Goal: Task Accomplishment & Management: Use online tool/utility

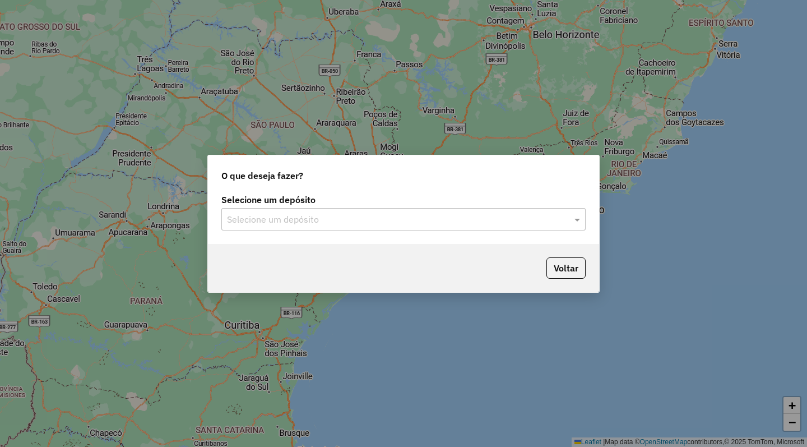
click at [273, 218] on input "text" at bounding box center [392, 219] width 331 height 13
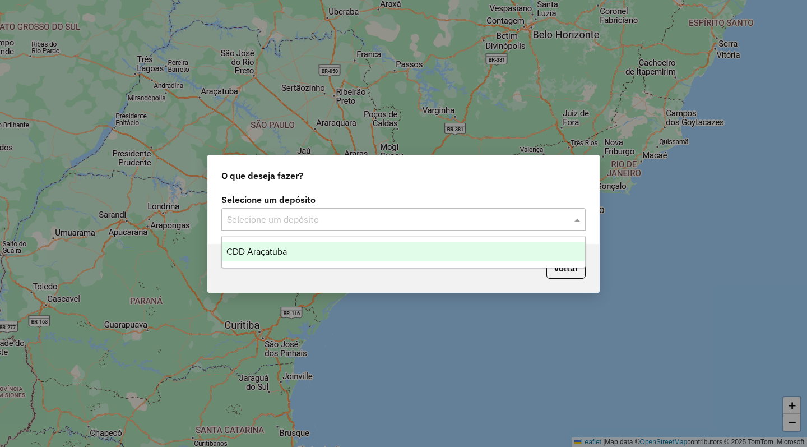
click at [276, 249] on span "CDD Araçatuba" at bounding box center [256, 252] width 61 height 10
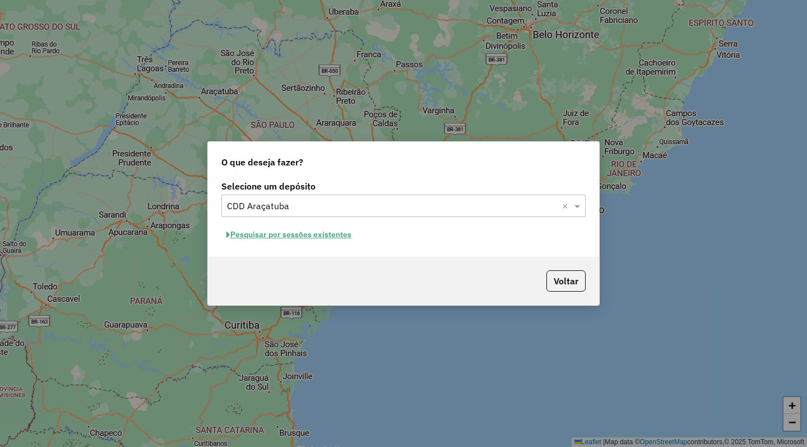
click at [274, 234] on button "Pesquisar por sessões existentes" at bounding box center [288, 234] width 135 height 17
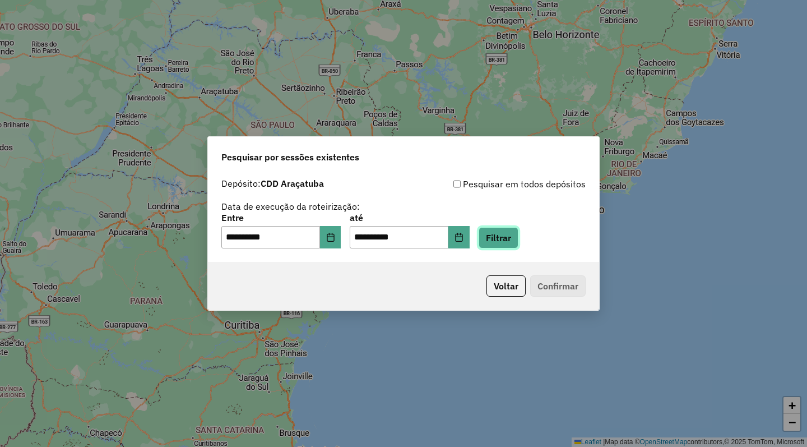
click at [518, 239] on button "Filtrar" at bounding box center [499, 237] width 40 height 21
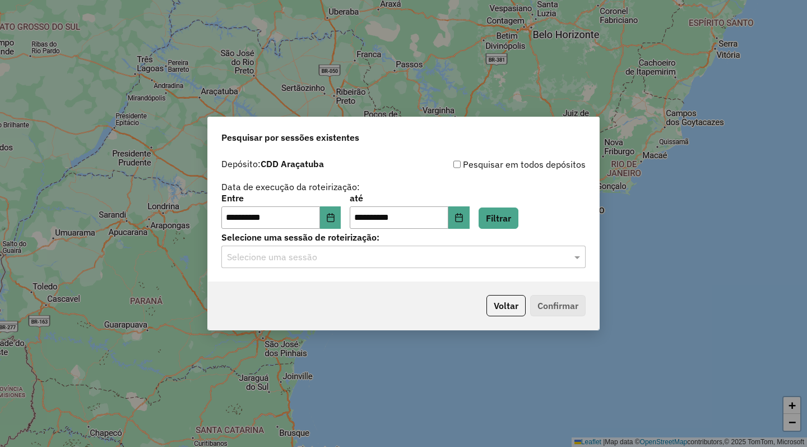
click at [330, 261] on input "text" at bounding box center [392, 257] width 331 height 13
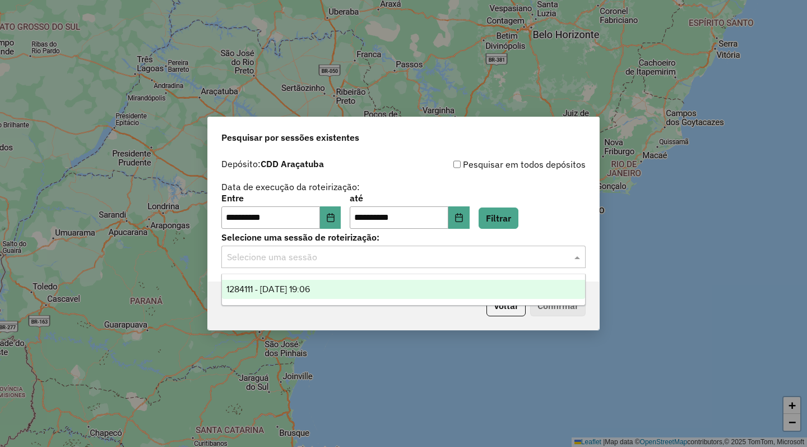
click at [326, 282] on div "1284111 - [DATE] 19:06" at bounding box center [403, 289] width 363 height 19
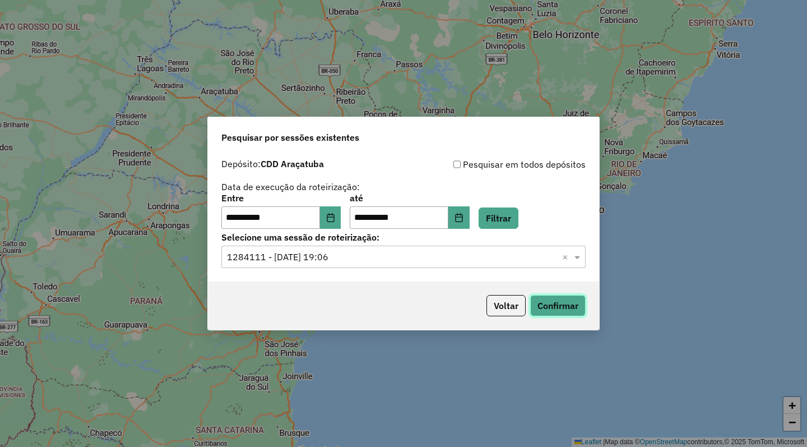
click at [553, 304] on button "Confirmar" at bounding box center [557, 305] width 55 height 21
